Goal: Task Accomplishment & Management: Manage account settings

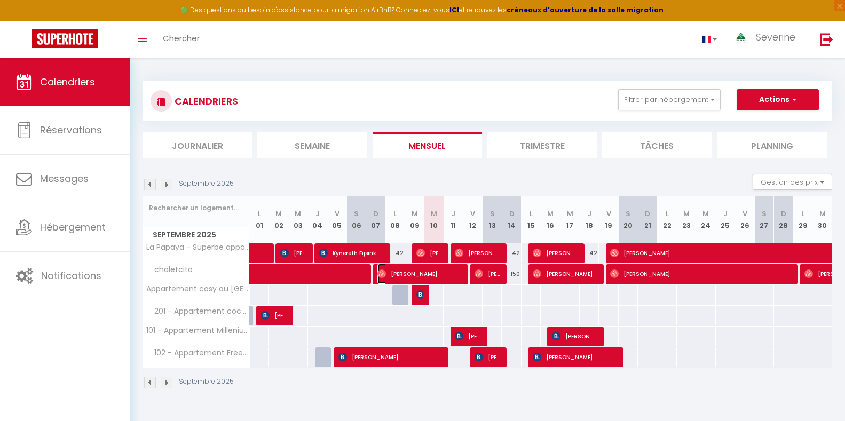
click at [403, 272] on span "[PERSON_NAME]" at bounding box center [419, 274] width 83 height 20
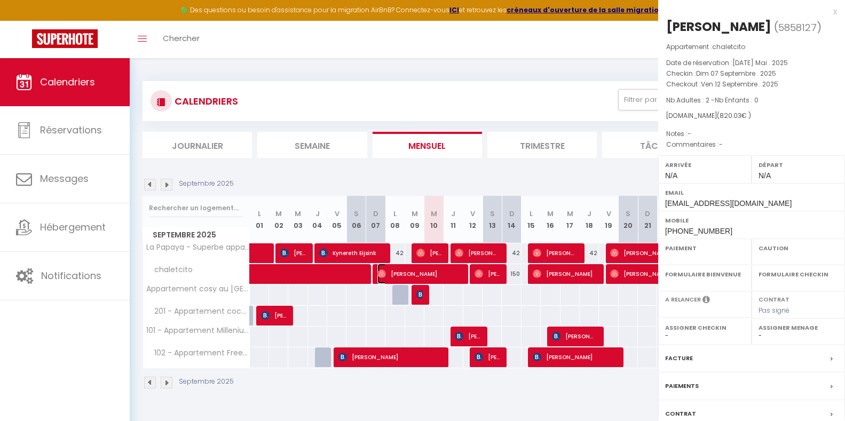
select select "OK"
select select "0"
select select "1"
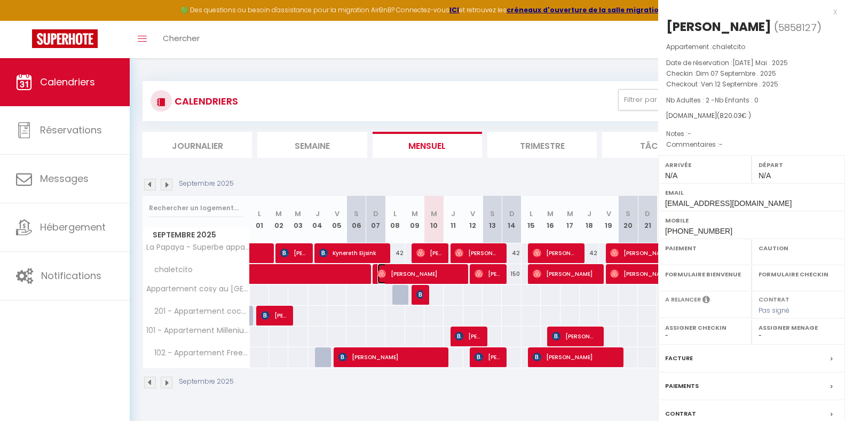
select select
select select "41946"
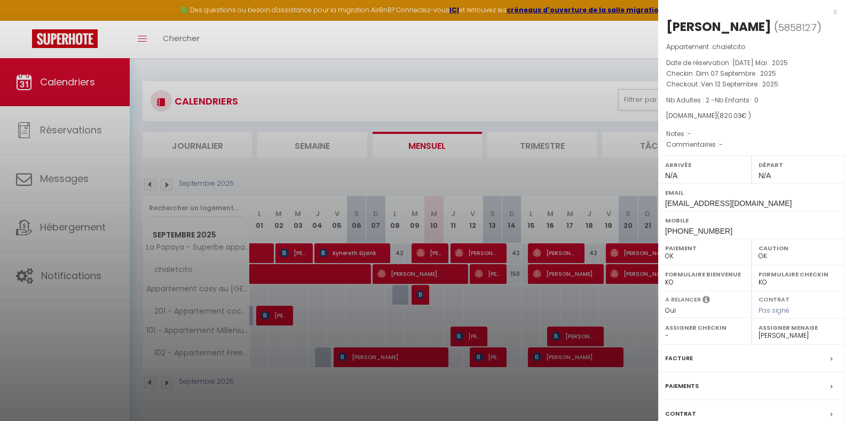
click at [493, 271] on div at bounding box center [422, 210] width 845 height 421
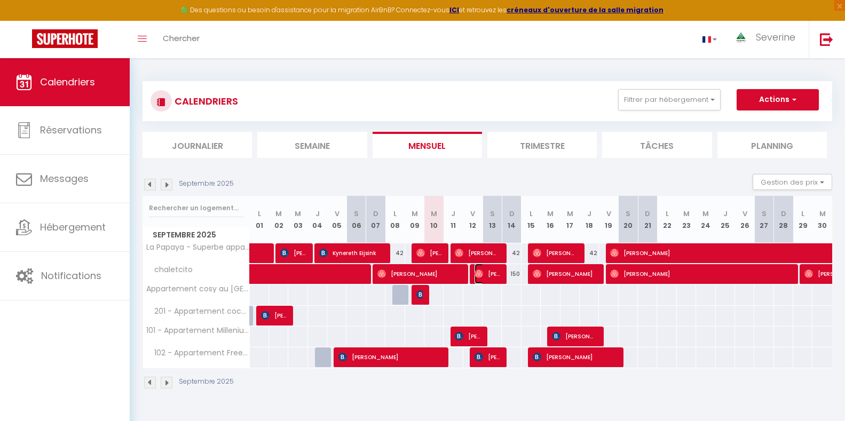
click at [493, 271] on span "[PERSON_NAME]" at bounding box center [488, 274] width 26 height 20
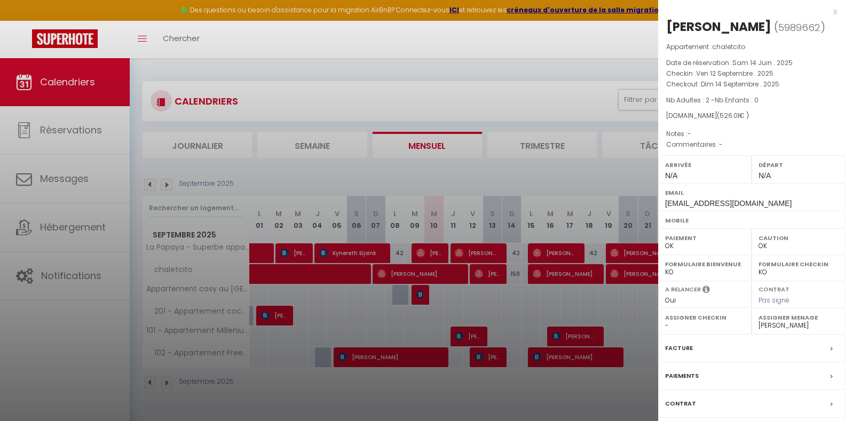
click at [560, 277] on div at bounding box center [422, 210] width 845 height 421
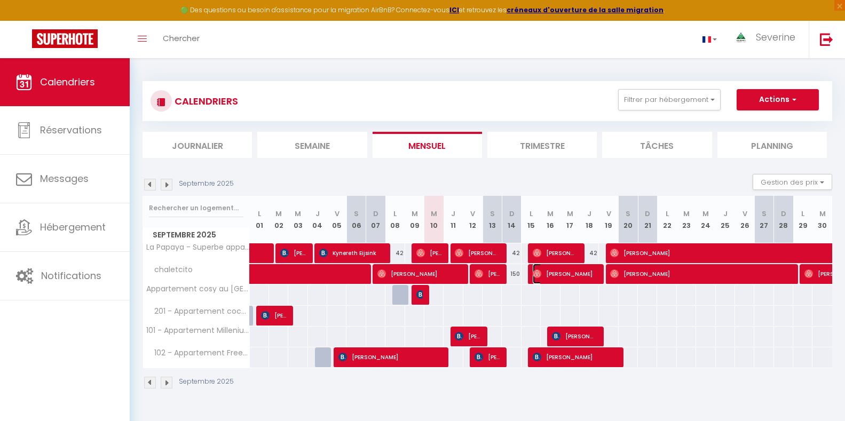
click at [560, 277] on span "[PERSON_NAME]" at bounding box center [565, 274] width 64 height 20
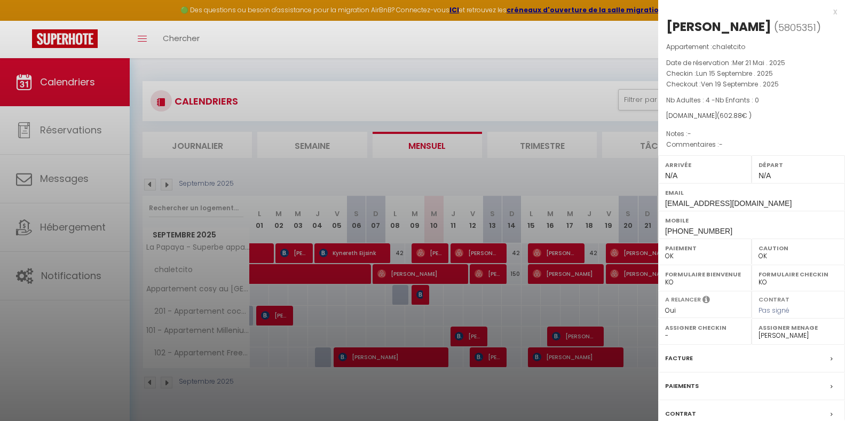
click at [620, 273] on div at bounding box center [422, 210] width 845 height 421
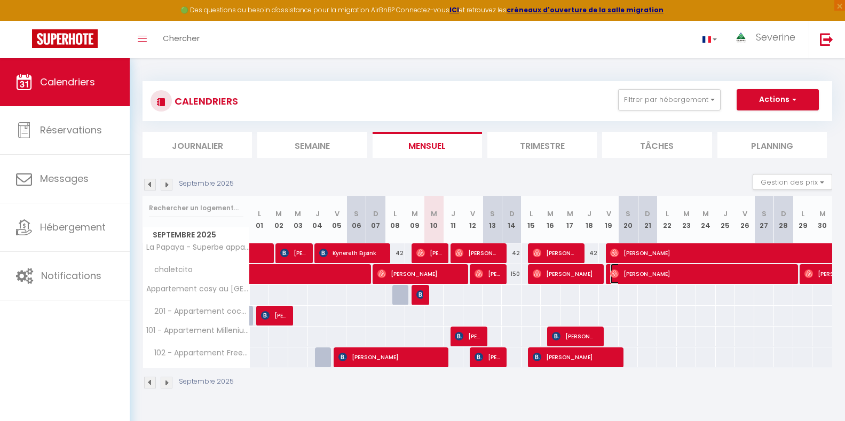
click at [620, 274] on span "[PERSON_NAME]" at bounding box center [699, 274] width 179 height 20
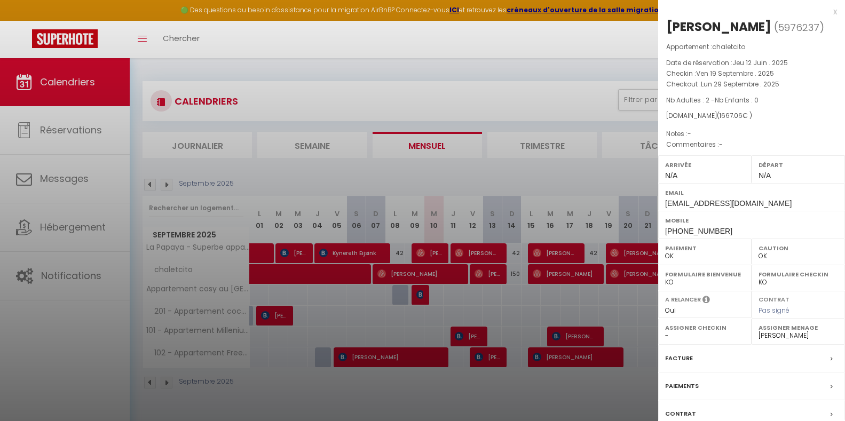
click at [807, 40] on div "Franzi K ( 5976237 ) Appartement : chaletcito Date de réservation : Jeu 12 Juin…" at bounding box center [751, 250] width 187 height 464
click at [620, 50] on div at bounding box center [422, 210] width 845 height 421
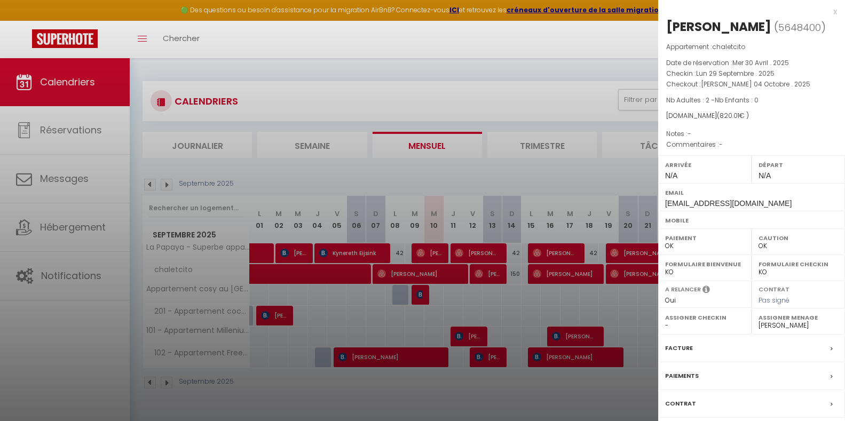
click at [619, 35] on div at bounding box center [422, 210] width 845 height 421
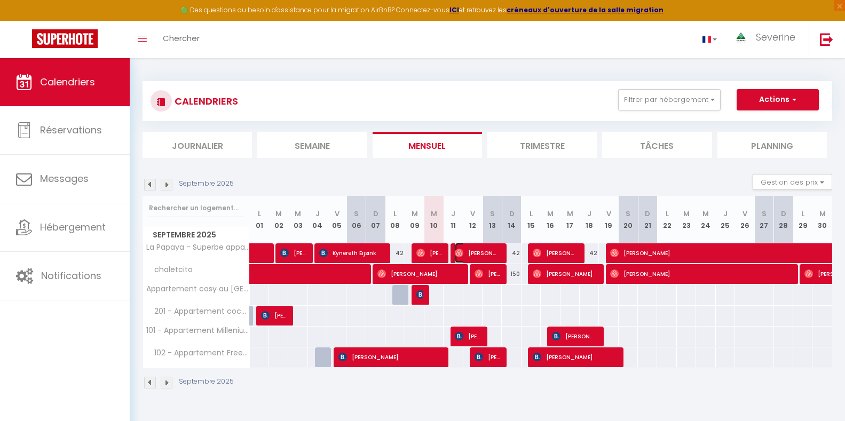
click at [486, 252] on span "[PERSON_NAME]" at bounding box center [477, 253] width 45 height 20
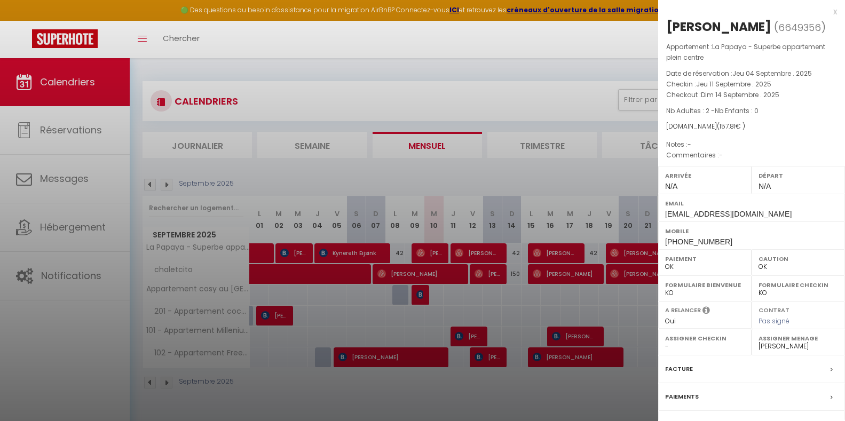
click at [553, 249] on div at bounding box center [422, 210] width 845 height 421
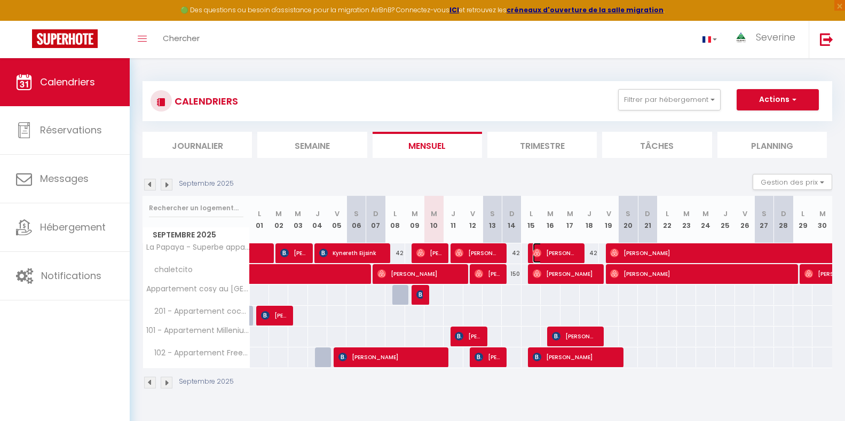
click at [553, 249] on span "[PERSON_NAME]" at bounding box center [555, 253] width 45 height 20
